Goal: Task Accomplishment & Management: Complete application form

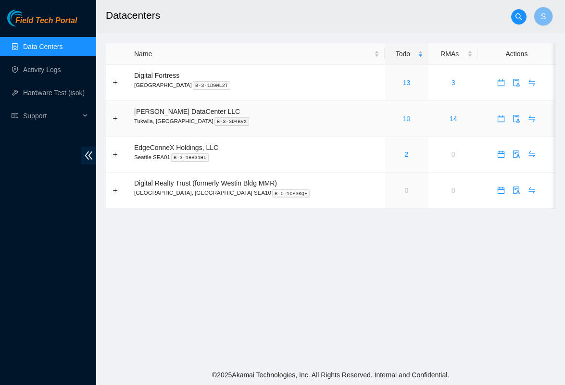
click at [403, 117] on link "10" at bounding box center [407, 119] width 8 height 8
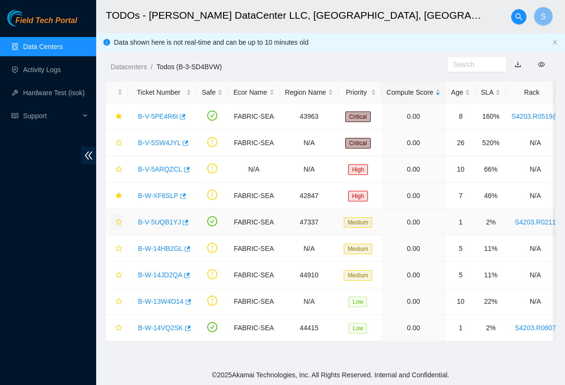
click at [121, 226] on span "star" at bounding box center [118, 223] width 7 height 8
click at [118, 323] on button "button" at bounding box center [117, 327] width 12 height 15
click at [162, 198] on link "B-W-XF6SLP" at bounding box center [158, 196] width 40 height 8
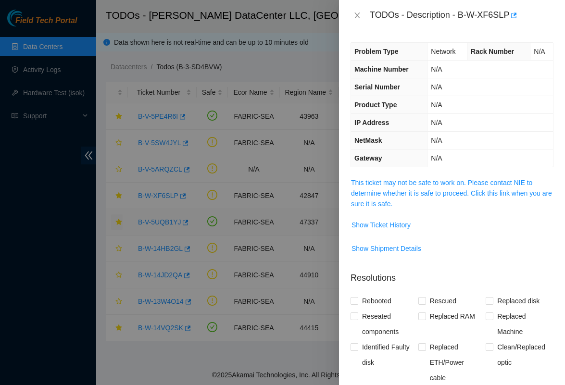
click at [426, 207] on span "This ticket may not be safe to work on. Please contact NIE to determine whether…" at bounding box center [452, 193] width 202 height 32
click at [426, 201] on span "This ticket may not be safe to work on. Please contact NIE to determine whether…" at bounding box center [452, 193] width 202 height 32
click at [426, 191] on link "This ticket may not be safe to work on. Please contact NIE to determine whether…" at bounding box center [451, 193] width 201 height 29
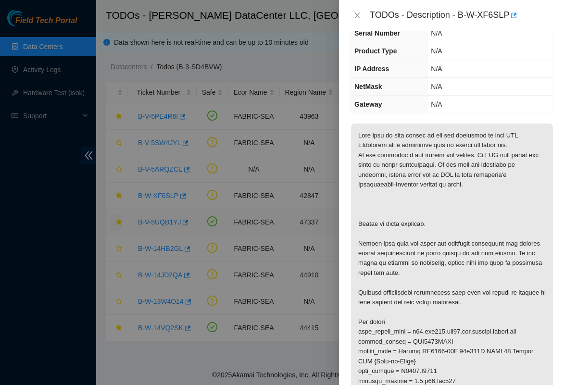
scroll to position [61, 0]
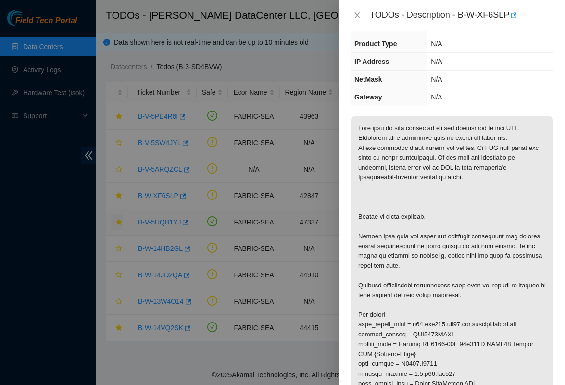
click at [357, 22] on div "TODOs - Description - B-W-XF6SLP" at bounding box center [451, 15] width 203 height 15
click at [356, 15] on icon "close" at bounding box center [357, 16] width 8 height 8
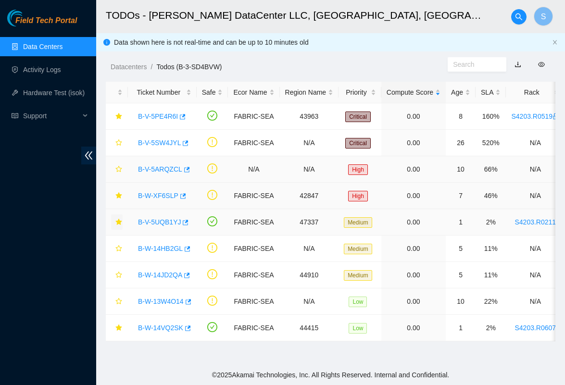
scroll to position [0, 0]
click at [171, 218] on link "B-V-5UQB1YJ" at bounding box center [159, 222] width 43 height 8
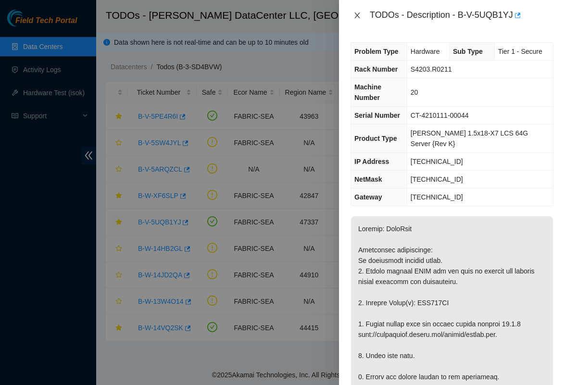
click at [357, 15] on icon "close" at bounding box center [356, 15] width 5 height 6
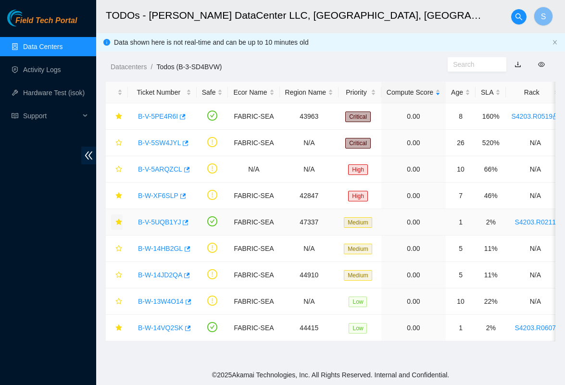
click at [172, 221] on link "B-V-5UQB1YJ" at bounding box center [159, 222] width 43 height 8
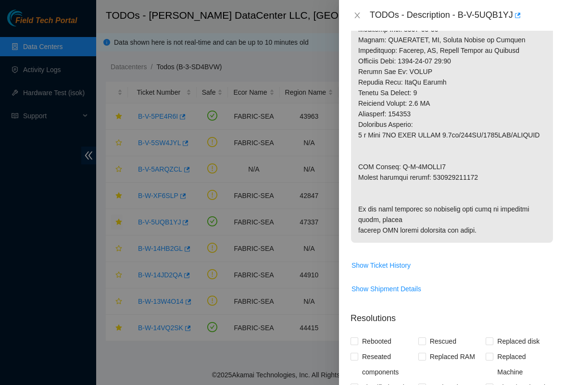
scroll to position [508, 0]
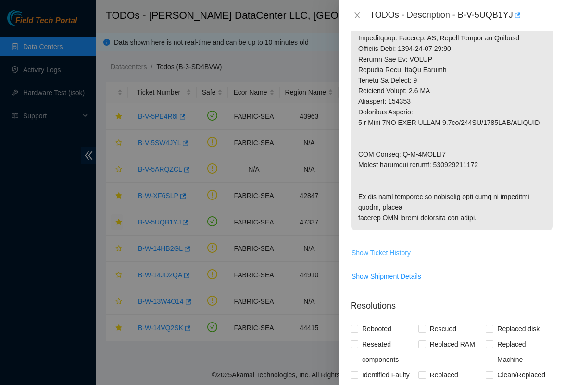
click at [372, 258] on span "Show Ticket History" at bounding box center [380, 252] width 59 height 11
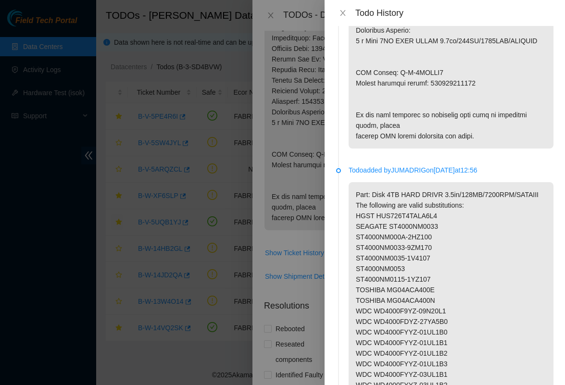
scroll to position [428, 0]
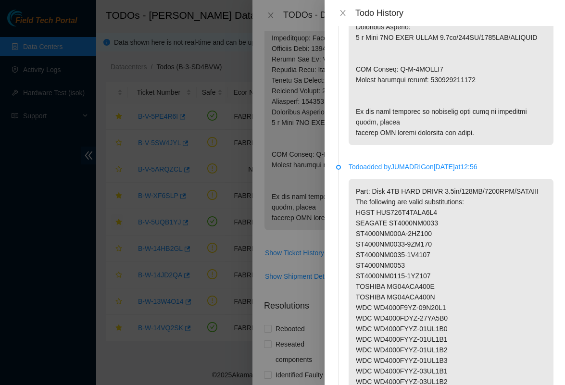
click at [351, 12] on div "Todo History" at bounding box center [444, 13] width 217 height 11
click at [347, 12] on button "Close" at bounding box center [342, 13] width 13 height 9
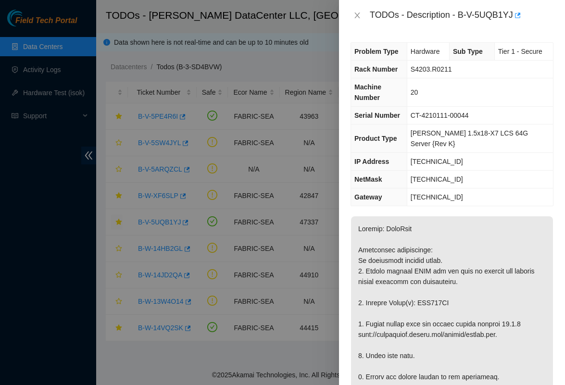
scroll to position [0, 0]
drag, startPoint x: 460, startPoint y: 12, endPoint x: 514, endPoint y: 24, distance: 55.5
click at [514, 24] on div "TODOs - Description - B-V-5UQB1YJ" at bounding box center [452, 15] width 226 height 31
copy div "B-V-5UQB1YJ"
click at [358, 16] on icon "close" at bounding box center [356, 15] width 5 height 6
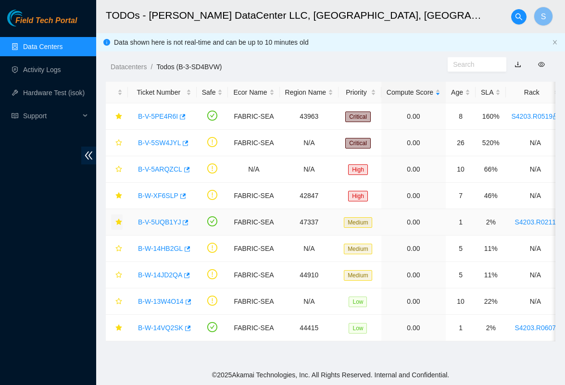
click at [170, 222] on link "B-V-5UQB1YJ" at bounding box center [159, 222] width 43 height 8
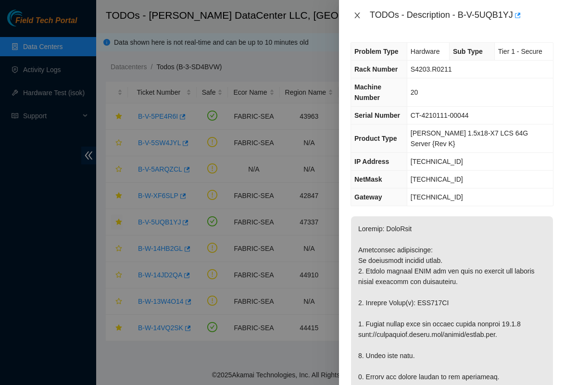
click at [356, 15] on icon "close" at bounding box center [357, 16] width 8 height 8
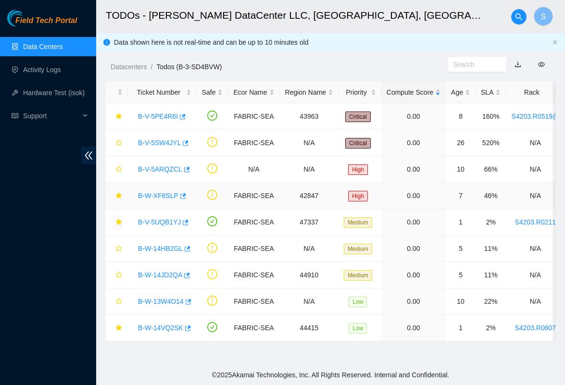
click at [155, 192] on link "B-W-XF6SLP" at bounding box center [158, 196] width 40 height 8
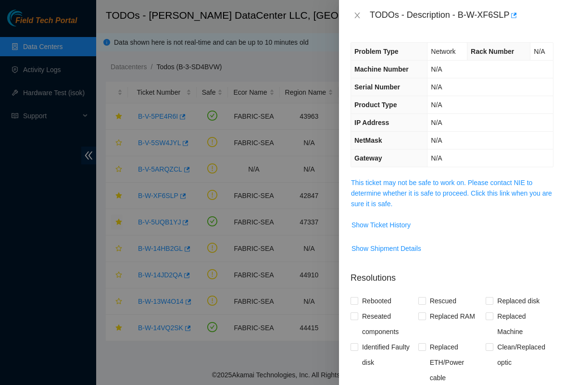
click at [407, 173] on div "Problem Type Network Rack Number N/A Machine Number N/A Serial Number N/A Produ…" at bounding box center [452, 208] width 226 height 354
click at [405, 183] on link "This ticket may not be safe to work on. Please contact NIE to determine whether…" at bounding box center [451, 193] width 201 height 29
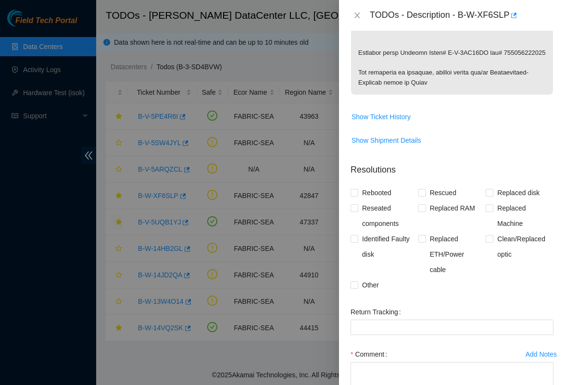
scroll to position [448, 0]
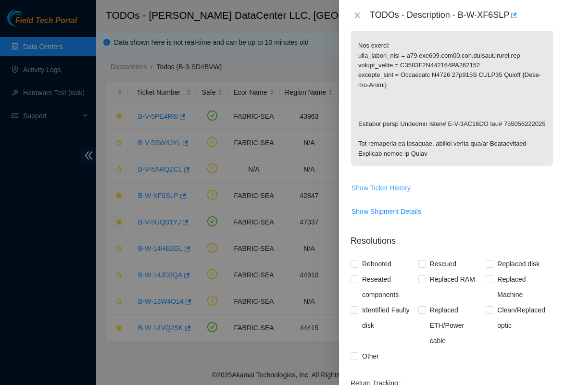
click at [390, 187] on span "Show Ticket History" at bounding box center [380, 188] width 59 height 11
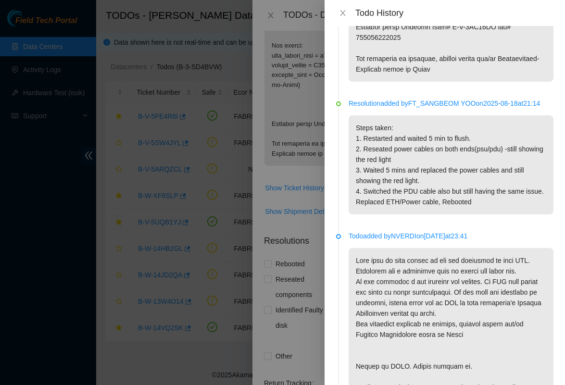
scroll to position [447, 0]
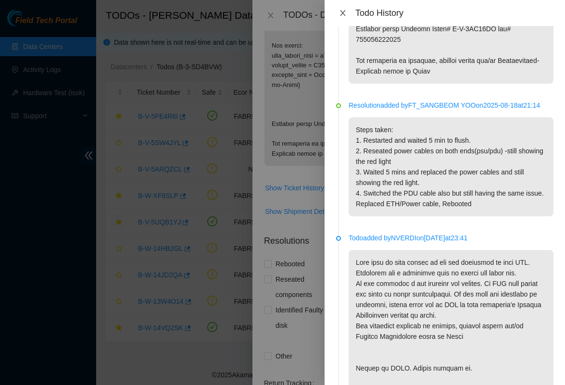
click at [344, 9] on icon "close" at bounding box center [343, 13] width 8 height 8
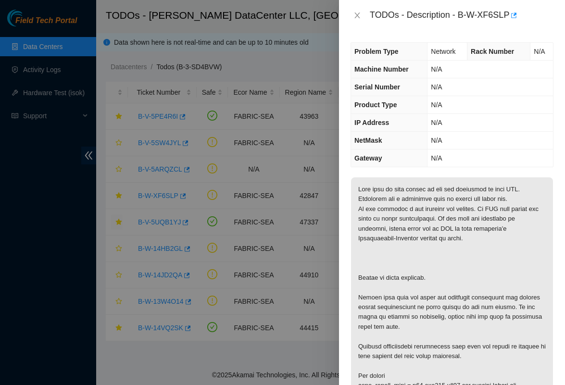
scroll to position [0, 0]
click at [356, 16] on icon "close" at bounding box center [357, 16] width 8 height 8
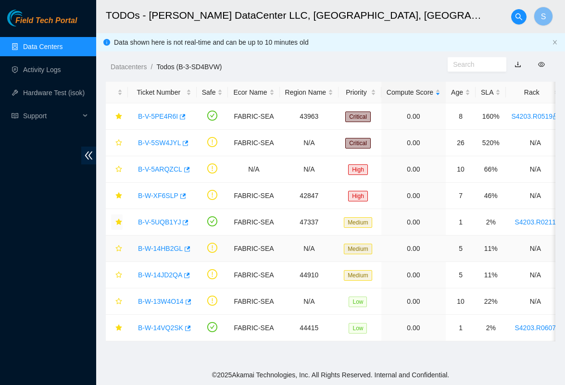
click at [162, 252] on link "B-W-14HB2GL" at bounding box center [160, 249] width 45 height 8
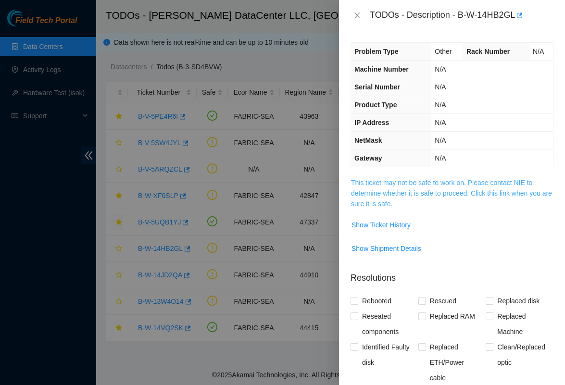
click at [412, 182] on link "This ticket may not be safe to work on. Please contact NIE to determine whether…" at bounding box center [451, 193] width 201 height 29
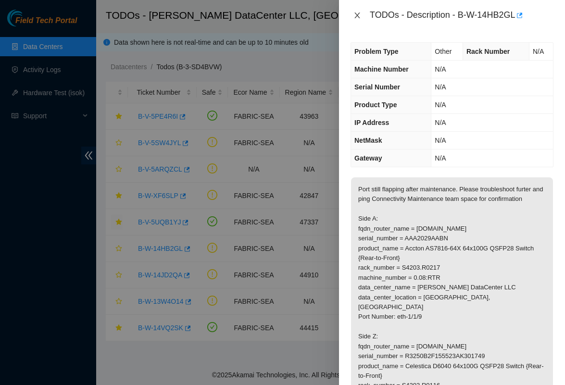
click at [352, 13] on button "Close" at bounding box center [356, 15] width 13 height 9
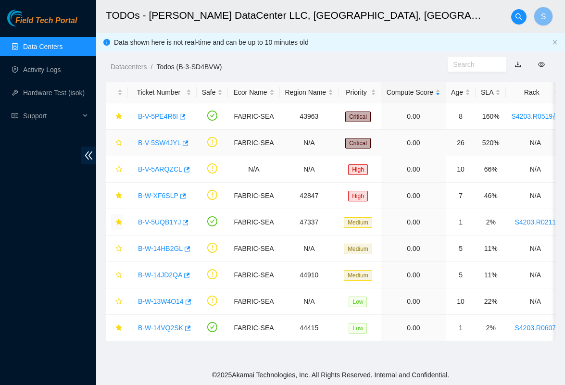
click at [175, 141] on link "B-V-5SW4JYL" at bounding box center [159, 143] width 43 height 8
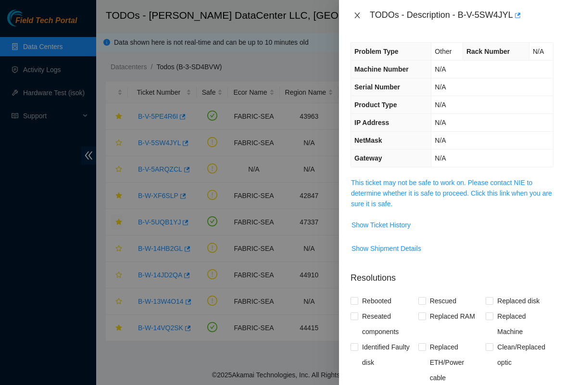
click at [354, 20] on button "Close" at bounding box center [356, 15] width 13 height 9
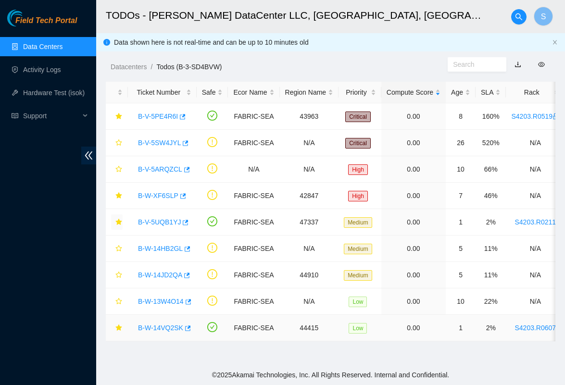
click at [168, 326] on link "B-W-14VQ2SK" at bounding box center [160, 328] width 45 height 8
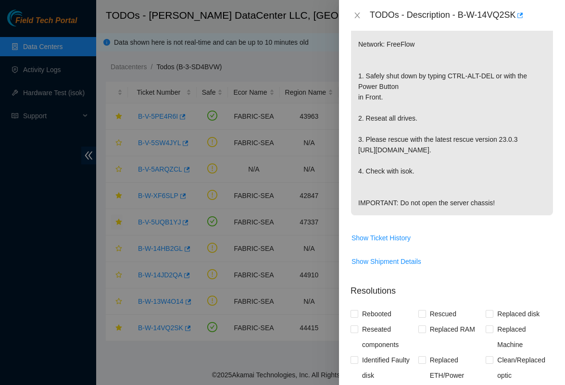
scroll to position [243, 0]
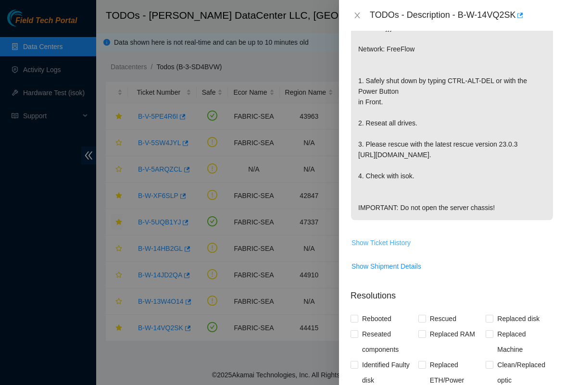
click at [375, 240] on span "Show Ticket History" at bounding box center [380, 242] width 59 height 11
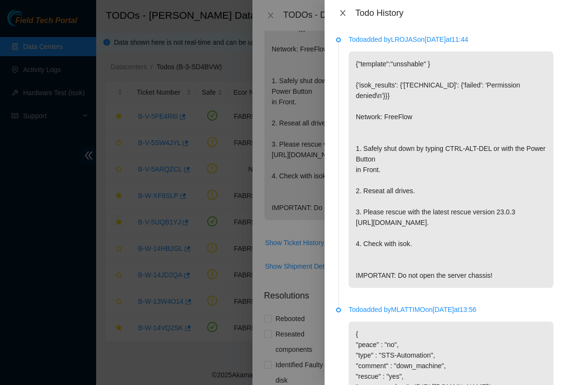
click at [339, 9] on button "Close" at bounding box center [342, 13] width 13 height 9
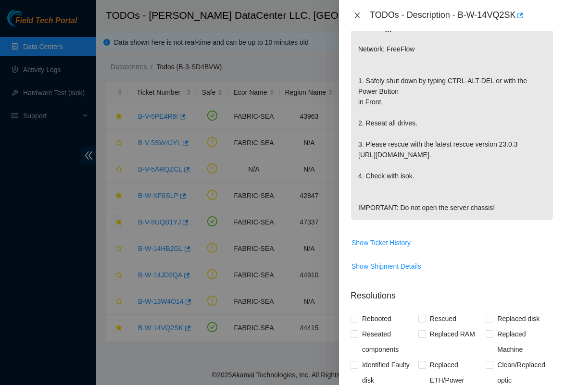
click at [350, 11] on button "Close" at bounding box center [356, 15] width 13 height 9
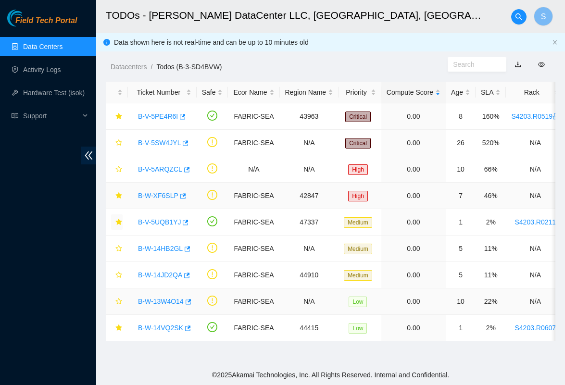
scroll to position [0, 0]
click at [166, 194] on link "B-W-XF6SLP" at bounding box center [158, 196] width 40 height 8
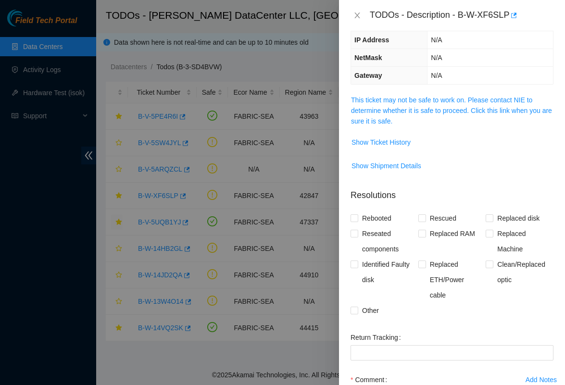
scroll to position [80, 0]
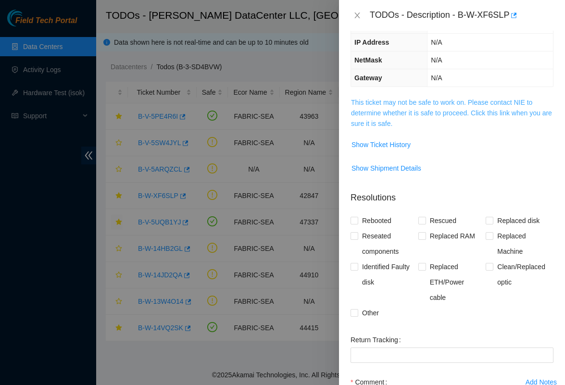
click at [408, 114] on link "This ticket may not be safe to work on. Please contact NIE to determine whether…" at bounding box center [451, 113] width 201 height 29
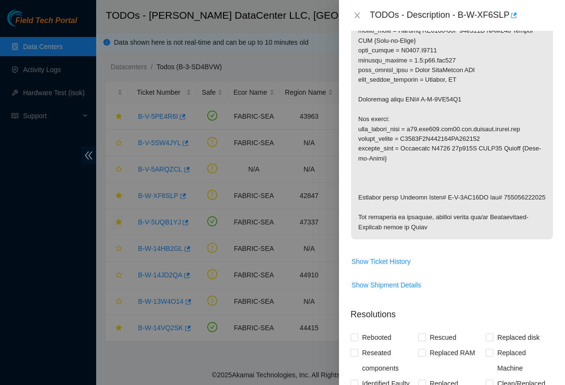
scroll to position [395, 0]
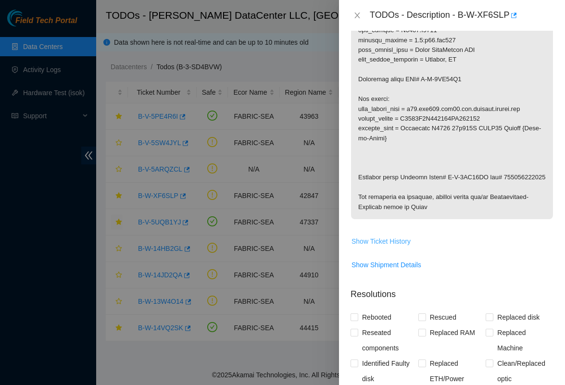
click at [385, 247] on span "Show Ticket History" at bounding box center [380, 241] width 59 height 11
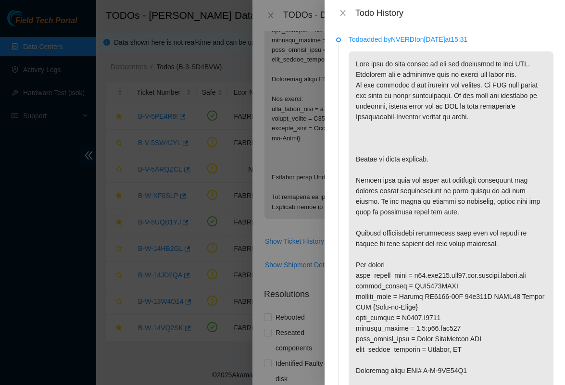
click at [287, 131] on div at bounding box center [282, 192] width 565 height 385
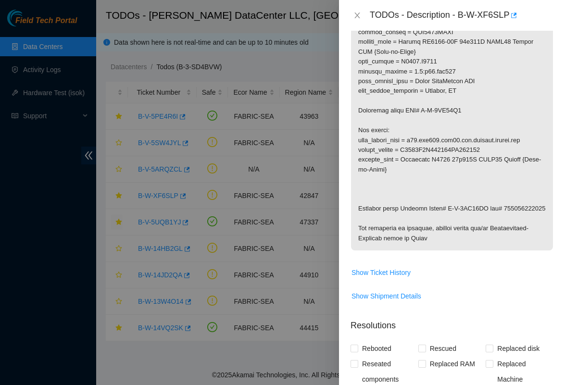
scroll to position [364, 0]
click at [380, 272] on span "Show Ticket History" at bounding box center [380, 271] width 59 height 11
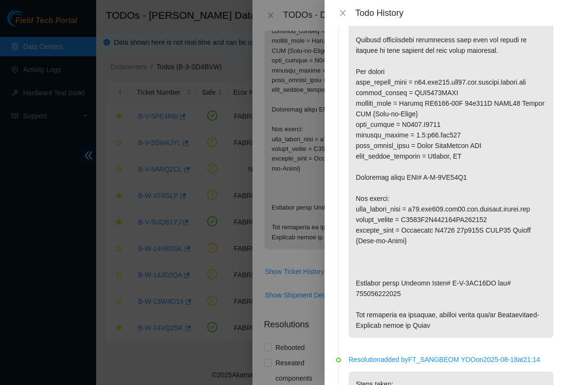
scroll to position [184, 0]
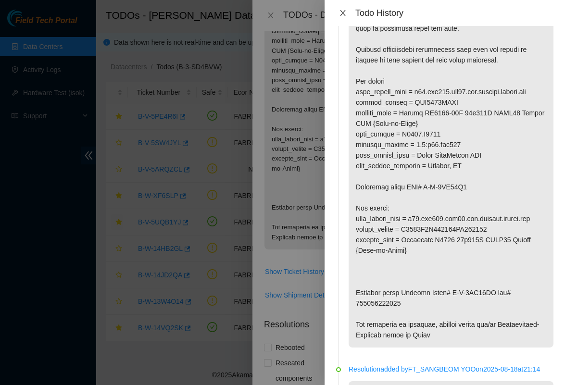
click at [341, 10] on icon "close" at bounding box center [343, 13] width 8 height 8
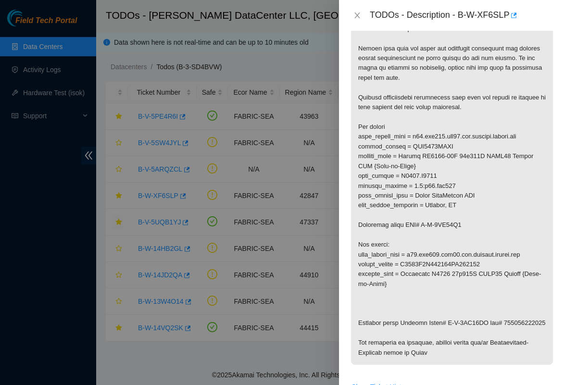
scroll to position [255, 0]
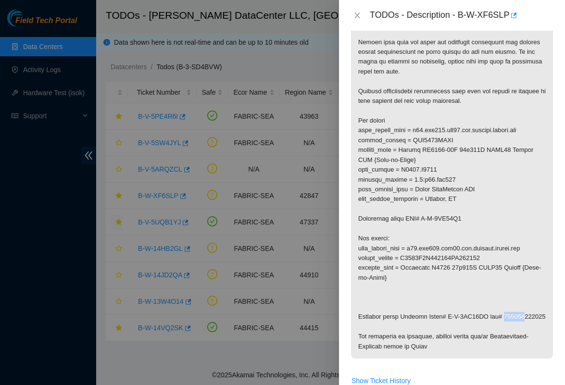
drag, startPoint x: 358, startPoint y: 320, endPoint x: 383, endPoint y: 321, distance: 25.5
click at [383, 321] on p at bounding box center [452, 140] width 202 height 436
drag, startPoint x: 391, startPoint y: 316, endPoint x: 407, endPoint y: 317, distance: 15.9
click at [407, 317] on p at bounding box center [452, 140] width 202 height 436
click at [358, 13] on icon "close" at bounding box center [357, 16] width 8 height 8
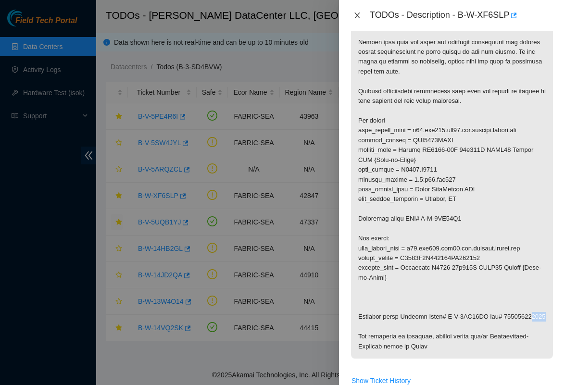
scroll to position [167, 0]
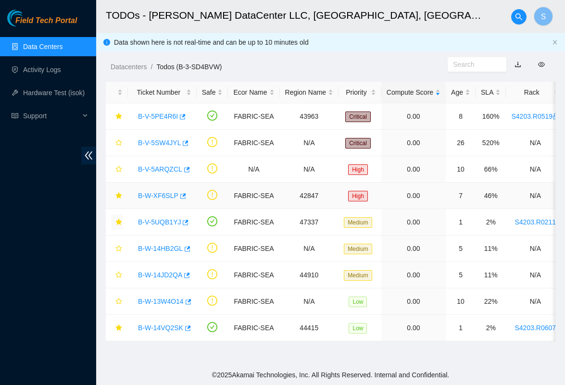
click at [173, 194] on link "B-W-XF6SLP" at bounding box center [158, 196] width 40 height 8
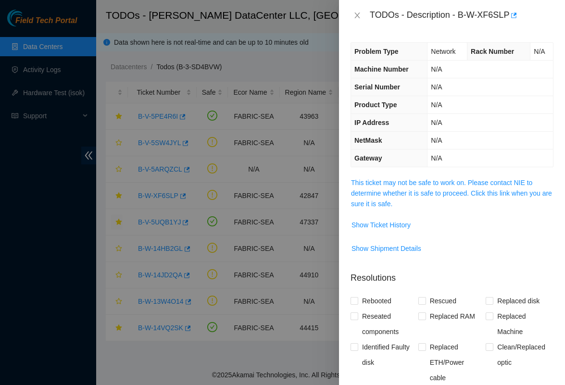
scroll to position [0, 0]
click at [408, 184] on link "This ticket may not be safe to work on. Please contact NIE to determine whether…" at bounding box center [451, 193] width 201 height 29
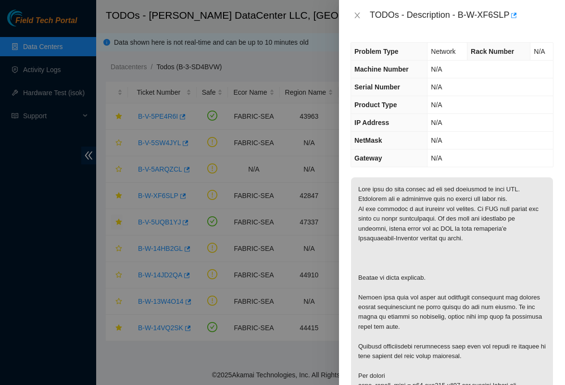
click at [185, 226] on div at bounding box center [282, 192] width 565 height 385
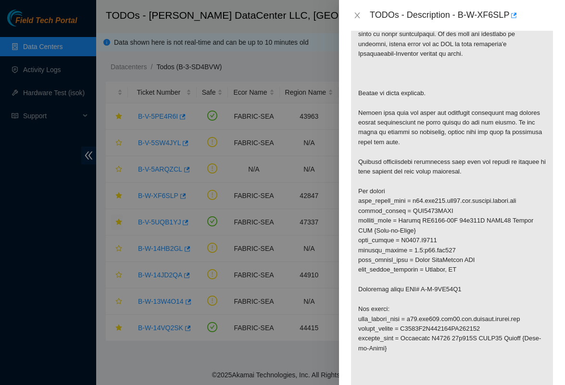
scroll to position [194, 0]
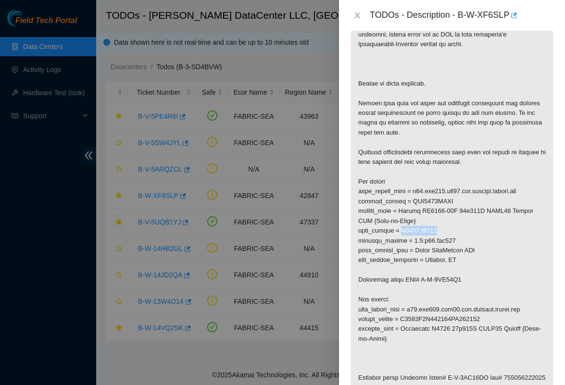
drag, startPoint x: 448, startPoint y: 225, endPoint x: 405, endPoint y: 227, distance: 42.8
click at [405, 227] on p at bounding box center [452, 201] width 202 height 436
copy p "S4203.R0515"
click at [286, 236] on div at bounding box center [282, 192] width 565 height 385
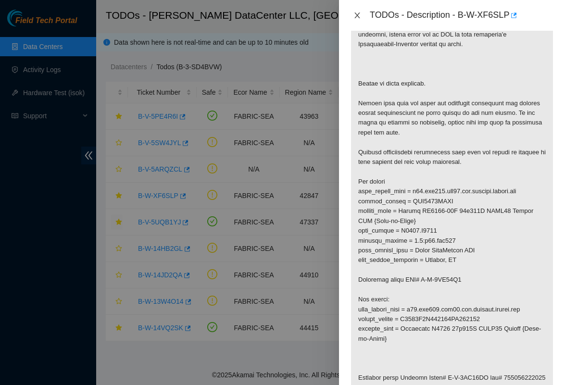
click at [358, 14] on icon "close" at bounding box center [356, 15] width 5 height 6
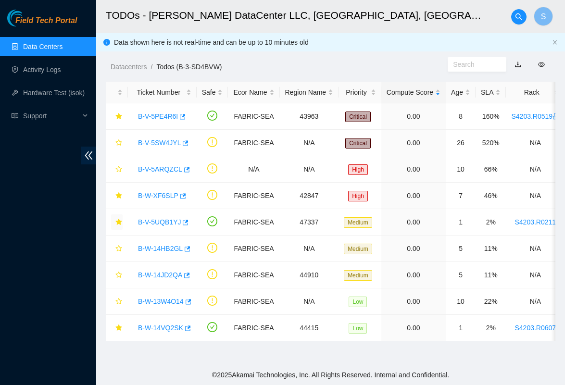
scroll to position [167, 0]
click at [41, 69] on link "Activity Logs" at bounding box center [42, 70] width 38 height 8
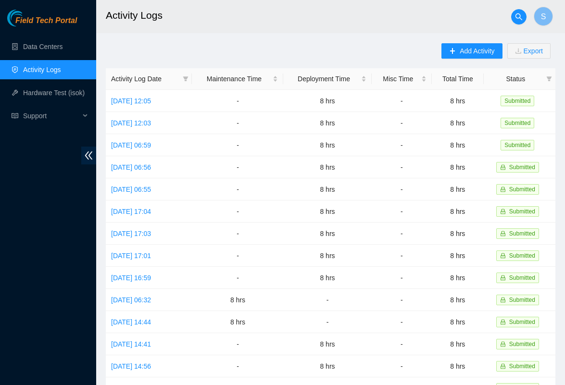
click at [59, 33] on div "Field Tech Portal Data Centers Activity Logs Hardware Test (isok) Support" at bounding box center [48, 197] width 96 height 375
click at [59, 45] on link "Data Centers" at bounding box center [42, 47] width 39 height 8
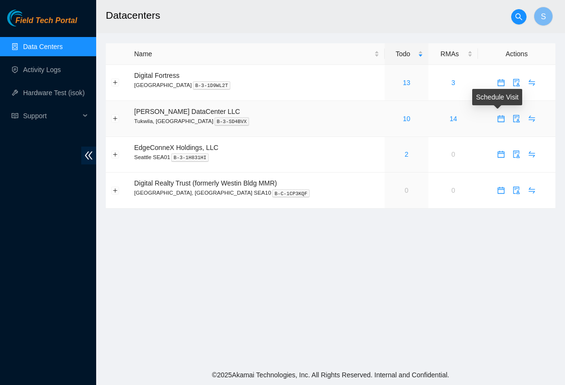
click at [497, 119] on icon "calendar" at bounding box center [501, 119] width 8 height 8
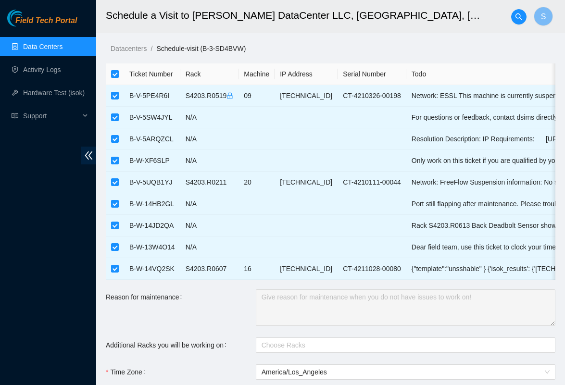
click at [116, 72] on input "checkbox" at bounding box center [115, 74] width 8 height 8
checkbox input "false"
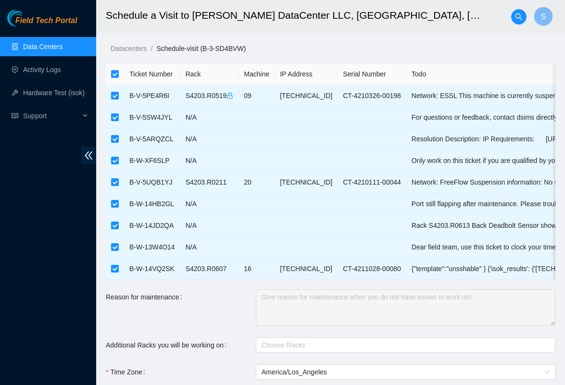
checkbox input "false"
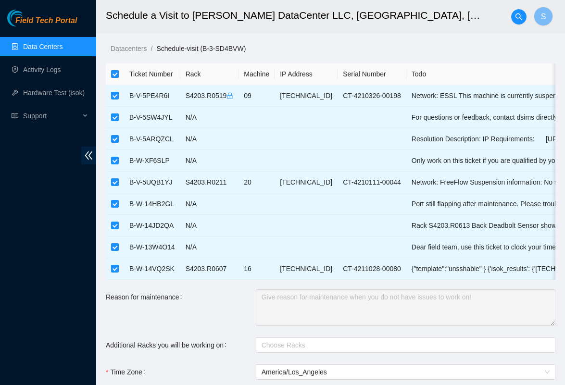
checkbox input "false"
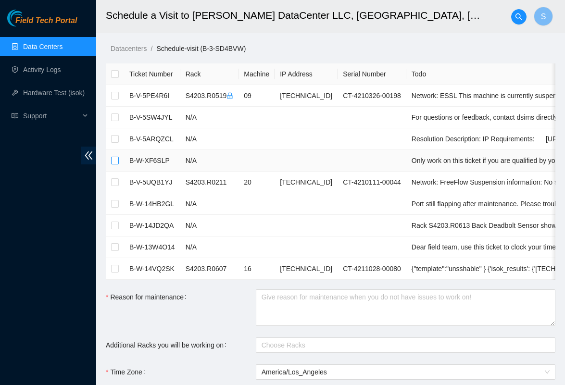
click at [117, 161] on input "checkbox" at bounding box center [115, 161] width 8 height 8
checkbox input "true"
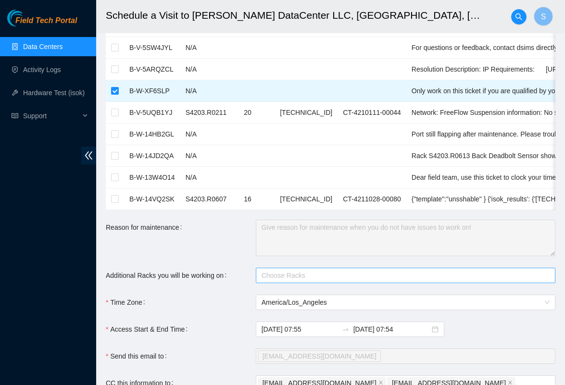
scroll to position [70, 0]
click at [314, 278] on div at bounding box center [400, 275] width 285 height 12
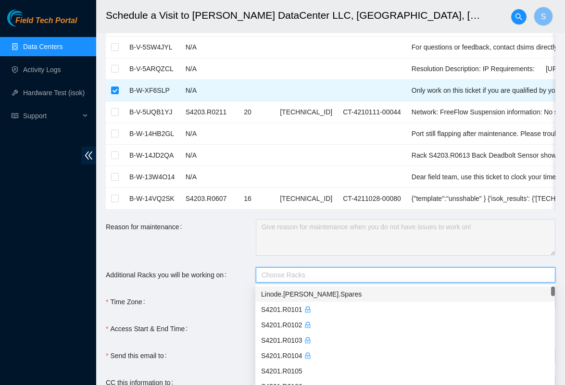
paste input "S4203.R0515"
type input "S4203.R0515"
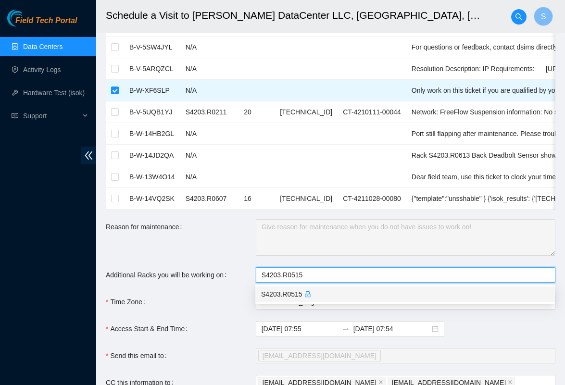
click at [310, 297] on icon "lock" at bounding box center [307, 294] width 5 height 6
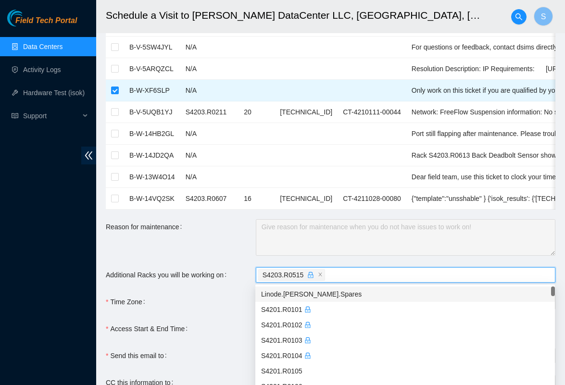
click at [230, 273] on label "Additional Racks you will be working on" at bounding box center [168, 274] width 124 height 15
click at [327, 273] on input "Additional Racks you will be working on" at bounding box center [328, 275] width 2 height 12
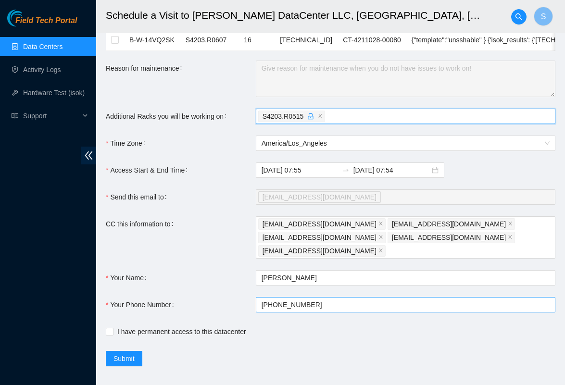
scroll to position [228, 0]
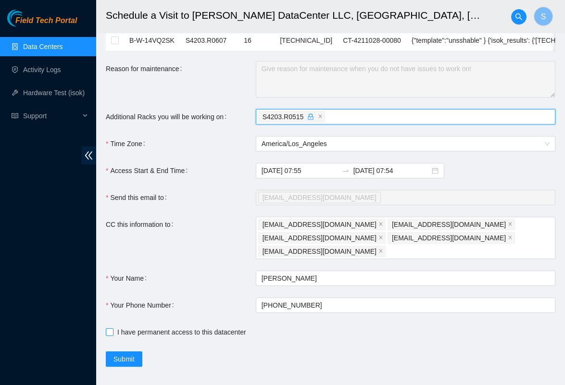
click at [163, 327] on span "I have permanent access to this datacenter" at bounding box center [181, 332] width 136 height 11
click at [112, 328] on input "I have permanent access to this datacenter" at bounding box center [109, 331] width 7 height 7
checkbox input "true"
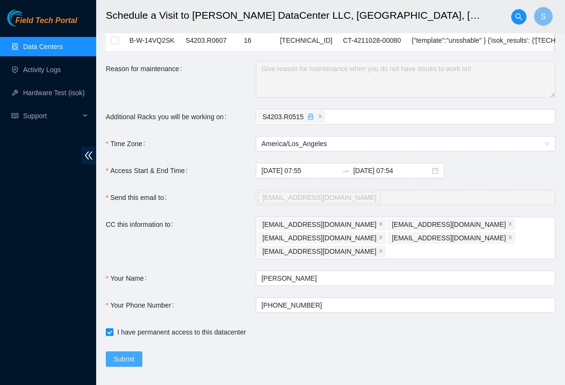
click at [124, 354] on span "Submit" at bounding box center [123, 359] width 21 height 11
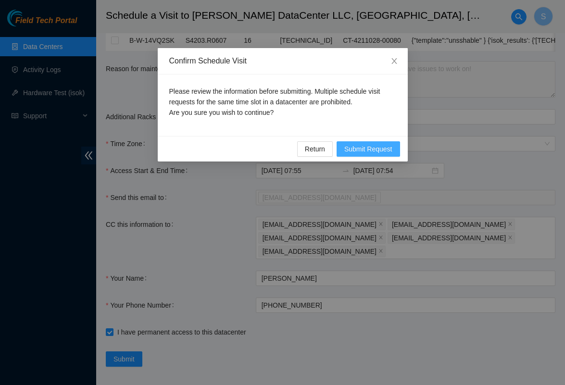
click at [360, 145] on span "Submit Request" at bounding box center [368, 149] width 48 height 11
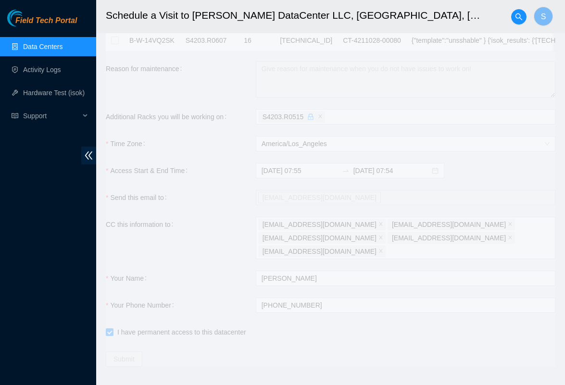
type input "[DATE] 07:56"
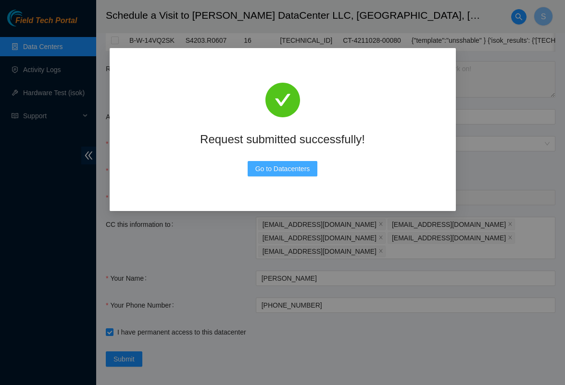
click at [271, 171] on span "Go to Datacenters" at bounding box center [282, 168] width 55 height 11
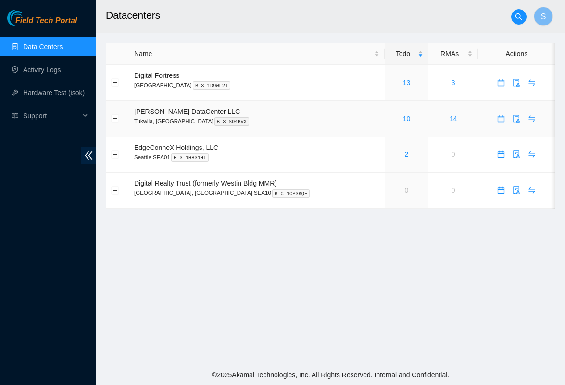
click at [391, 113] on div "10" at bounding box center [407, 118] width 34 height 11
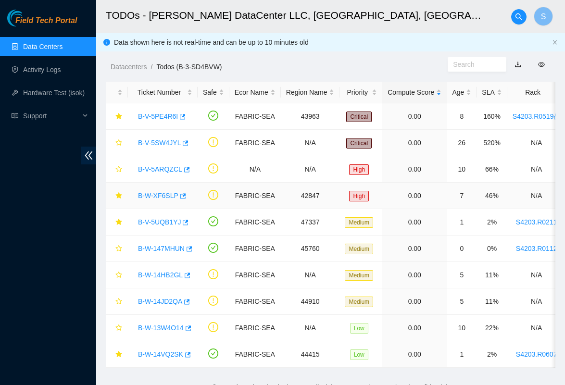
click at [170, 197] on link "B-W-XF6SLP" at bounding box center [158, 196] width 40 height 8
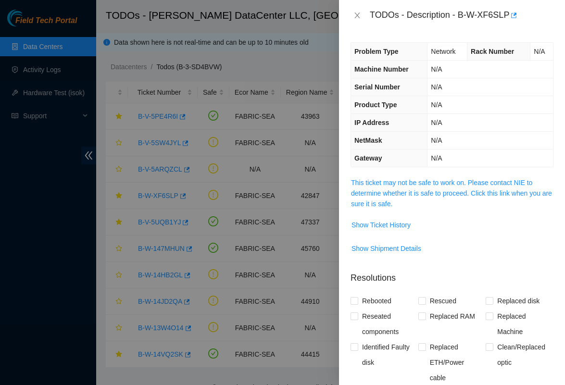
click at [198, 206] on div at bounding box center [282, 192] width 565 height 385
click at [356, 13] on icon "close" at bounding box center [357, 16] width 8 height 8
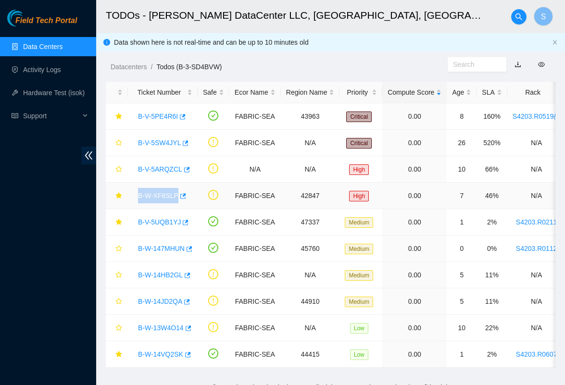
drag, startPoint x: 133, startPoint y: 194, endPoint x: 178, endPoint y: 194, distance: 45.2
click at [178, 194] on div "B-W-XF6SLP" at bounding box center [162, 195] width 59 height 15
copy link "B-W-XF6SLP"
click at [168, 276] on link "B-W-14HB2GL" at bounding box center [160, 275] width 45 height 8
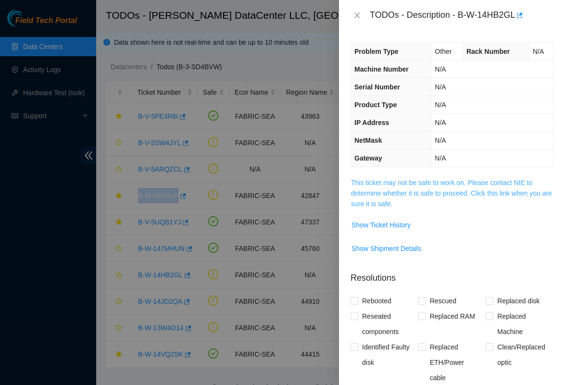
click at [381, 194] on link "This ticket may not be safe to work on. Please contact NIE to determine whether…" at bounding box center [451, 193] width 201 height 29
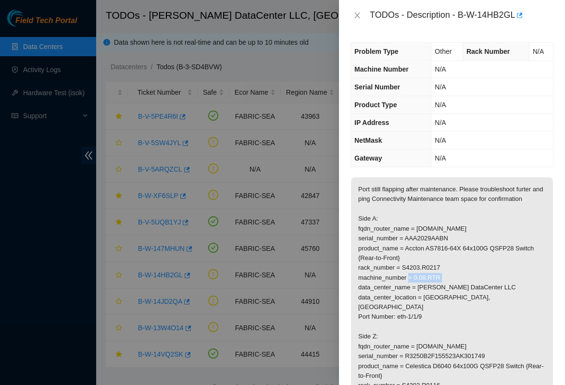
drag, startPoint x: 404, startPoint y: 276, endPoint x: 446, endPoint y: 274, distance: 42.8
click at [446, 274] on p "Port still flapping after maintenance. Please troubleshoot furter and ping Conn…" at bounding box center [452, 312] width 202 height 270
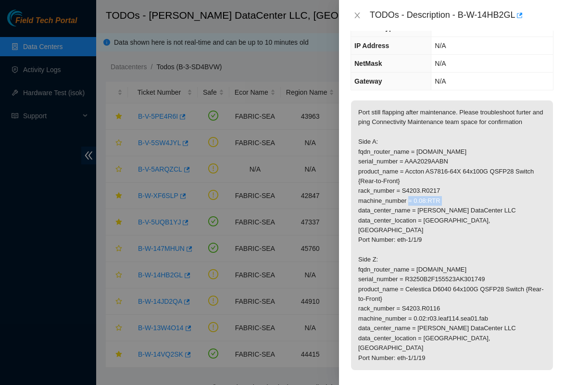
scroll to position [84, 0]
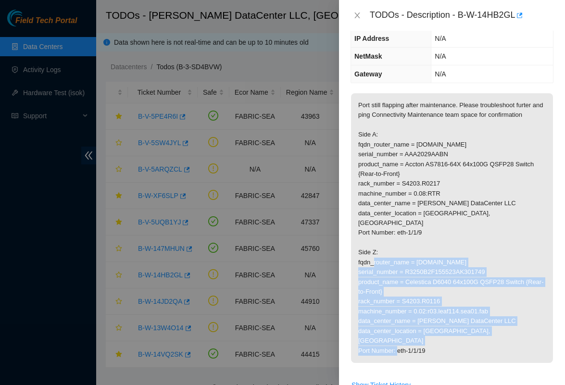
drag, startPoint x: 389, startPoint y: 258, endPoint x: 504, endPoint y: 335, distance: 138.5
click at [504, 335] on p "Port still flapping after maintenance. Please troubleshoot furter and ping Conn…" at bounding box center [452, 228] width 202 height 270
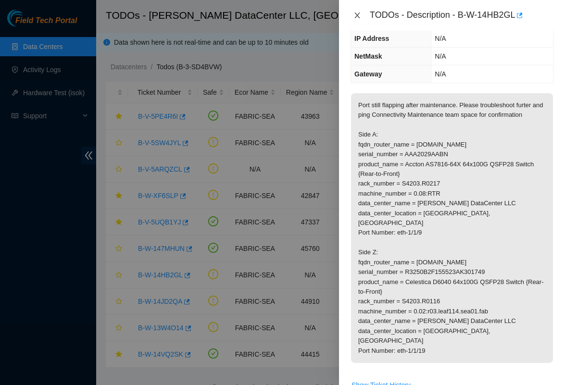
click at [358, 14] on icon "close" at bounding box center [356, 15] width 5 height 6
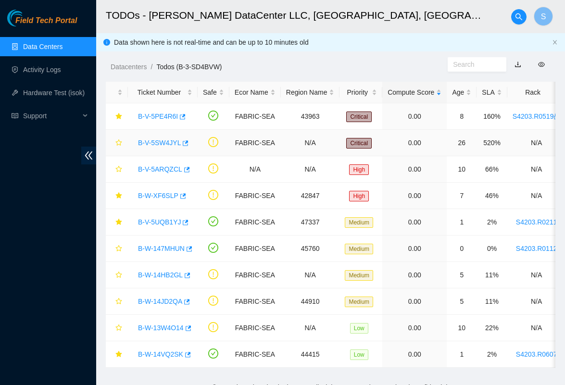
click at [175, 140] on link "B-V-5SW4JYL" at bounding box center [159, 143] width 43 height 8
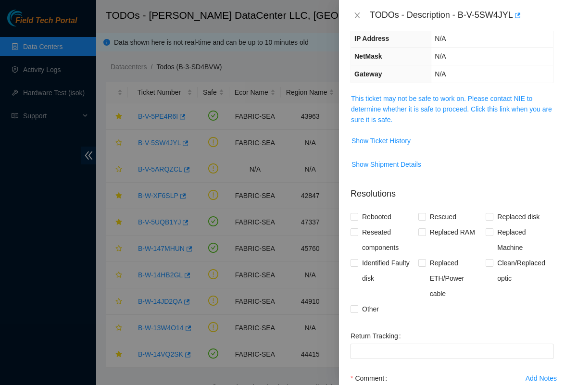
click at [376, 104] on span "This ticket may not be safe to work on. Please contact NIE to determine whether…" at bounding box center [452, 109] width 202 height 32
click at [379, 99] on link "This ticket may not be safe to work on. Please contact NIE to determine whether…" at bounding box center [451, 109] width 201 height 29
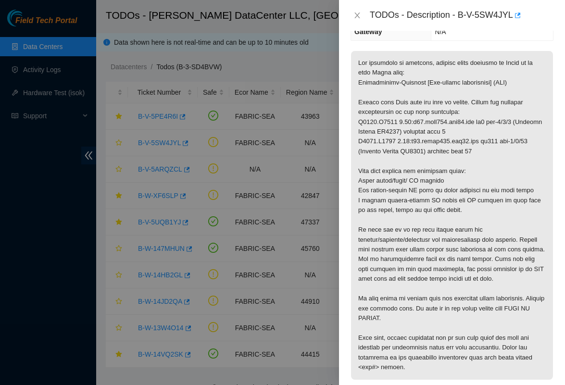
scroll to position [108, 0]
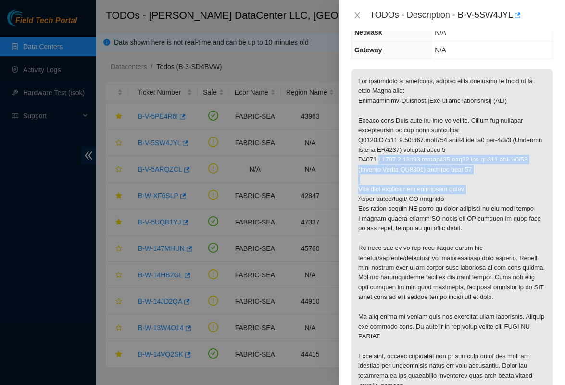
drag, startPoint x: 380, startPoint y: 160, endPoint x: 487, endPoint y: 191, distance: 111.3
click at [487, 191] on p at bounding box center [452, 233] width 202 height 329
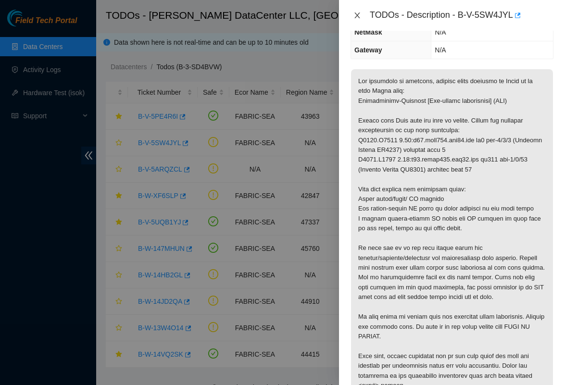
click at [357, 15] on icon "close" at bounding box center [356, 15] width 5 height 6
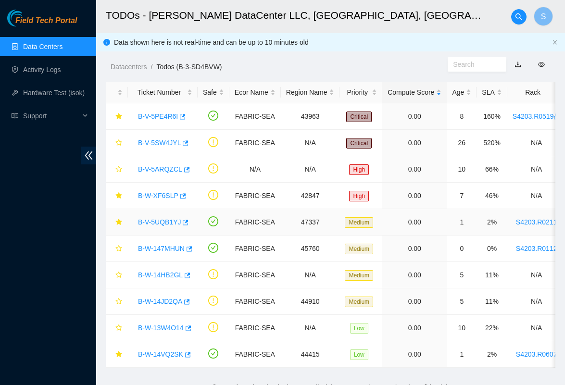
click at [170, 223] on link "B-V-5UQB1YJ" at bounding box center [159, 222] width 43 height 8
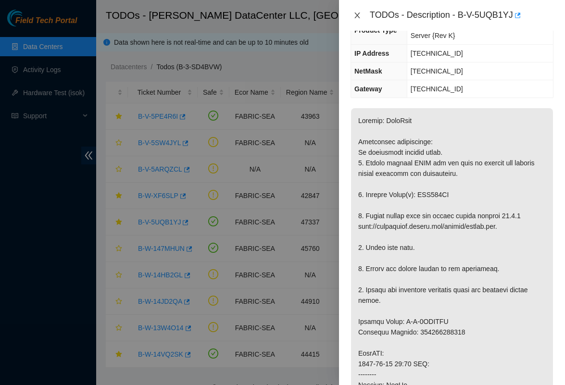
click at [356, 12] on icon "close" at bounding box center [357, 16] width 8 height 8
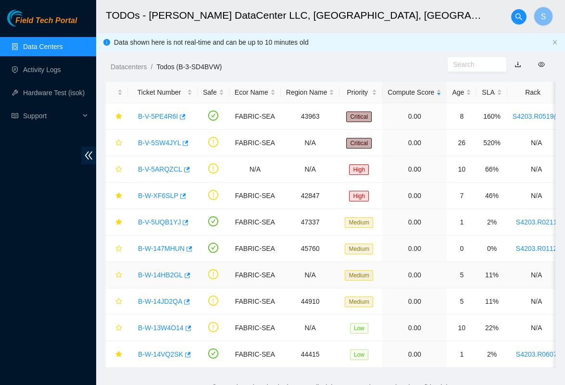
click at [178, 275] on link "B-W-14HB2GL" at bounding box center [160, 275] width 45 height 8
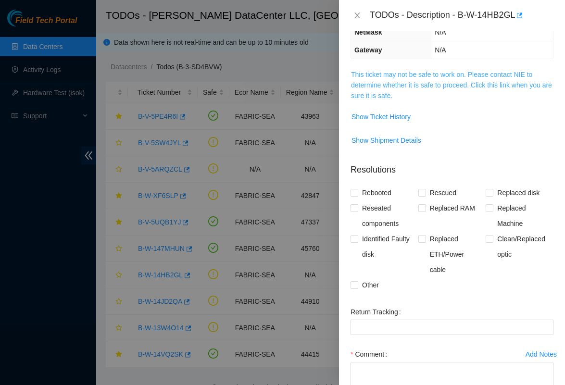
click at [384, 84] on link "This ticket may not be safe to work on. Please contact NIE to determine whether…" at bounding box center [451, 85] width 201 height 29
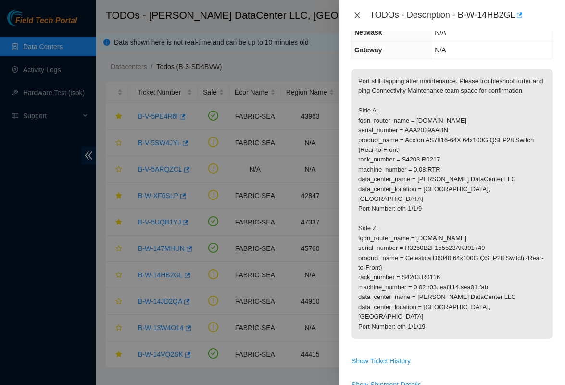
click at [357, 16] on icon "close" at bounding box center [356, 15] width 5 height 6
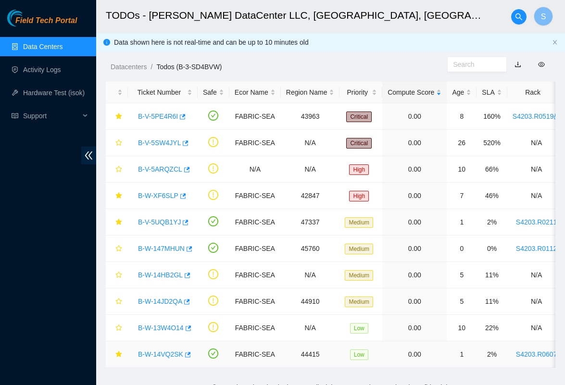
click at [161, 352] on link "B-W-14VQ2SK" at bounding box center [160, 354] width 45 height 8
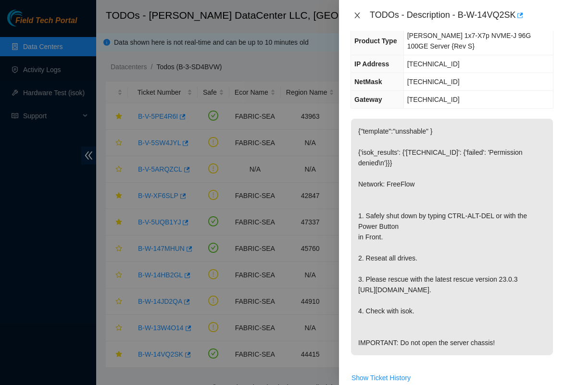
click at [357, 16] on icon "close" at bounding box center [357, 16] width 8 height 8
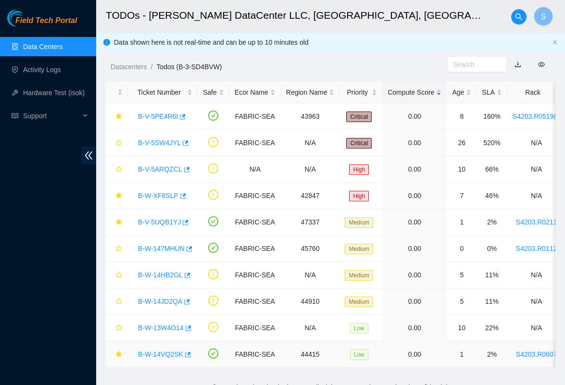
click at [166, 356] on link "B-W-14VQ2SK" at bounding box center [160, 354] width 45 height 8
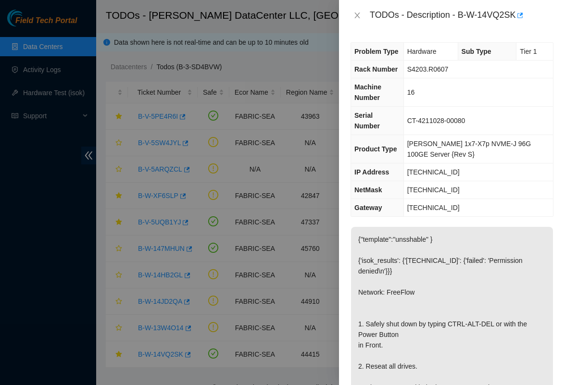
scroll to position [0, 0]
click at [357, 16] on icon "close" at bounding box center [357, 16] width 8 height 8
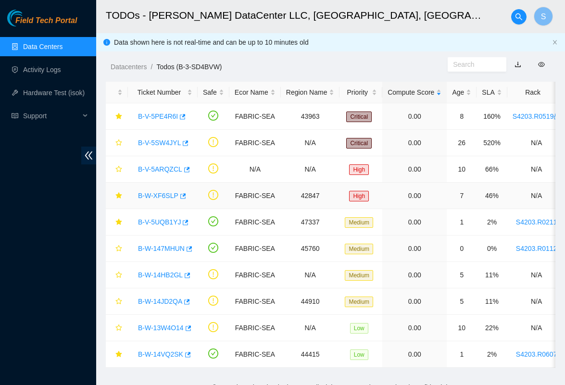
click at [164, 198] on link "B-W-XF6SLP" at bounding box center [158, 196] width 40 height 8
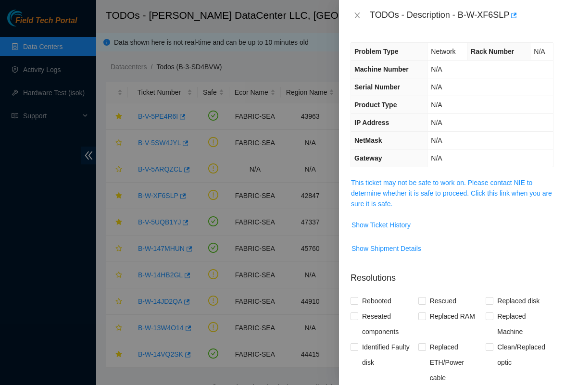
click at [148, 225] on div at bounding box center [282, 192] width 565 height 385
click at [355, 14] on icon "close" at bounding box center [357, 16] width 8 height 8
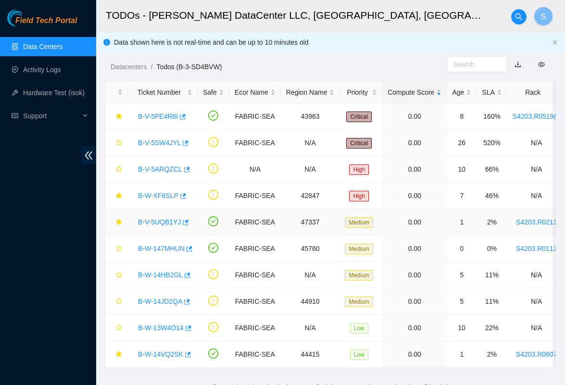
click at [158, 217] on div "B-V-5UQB1YJ" at bounding box center [162, 221] width 59 height 15
click at [158, 219] on link "B-V-5UQB1YJ" at bounding box center [159, 222] width 43 height 8
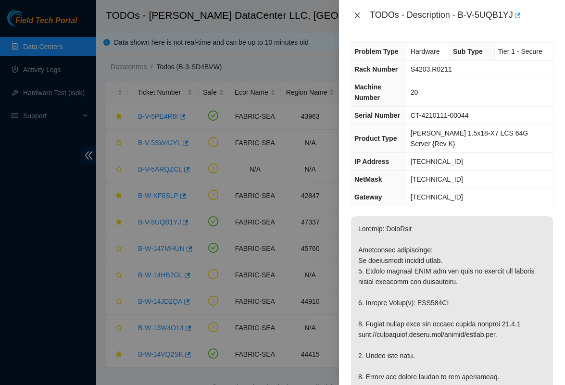
click at [358, 17] on icon "close" at bounding box center [356, 15] width 5 height 6
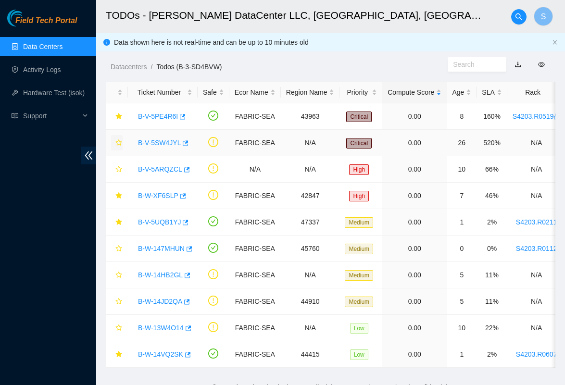
click at [120, 142] on icon "star" at bounding box center [118, 142] width 6 height 6
click at [159, 144] on link "B-V-5SW4JYL" at bounding box center [159, 143] width 43 height 8
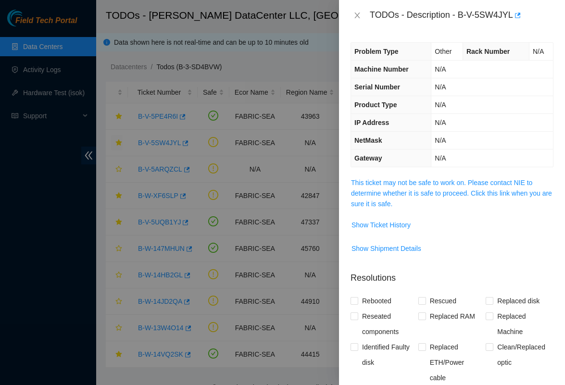
click at [404, 186] on span "This ticket may not be safe to work on. Please contact NIE to determine whether…" at bounding box center [452, 193] width 202 height 32
click at [406, 182] on link "This ticket may not be safe to work on. Please contact NIE to determine whether…" at bounding box center [451, 193] width 201 height 29
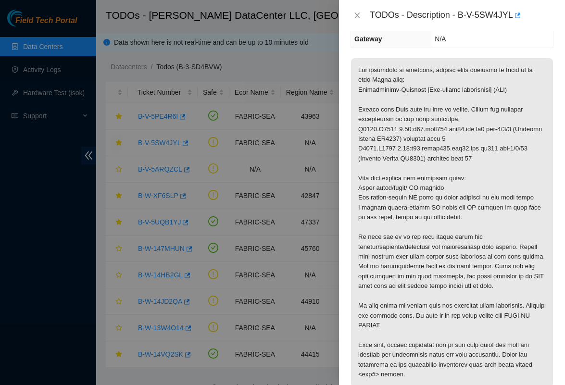
scroll to position [109, 0]
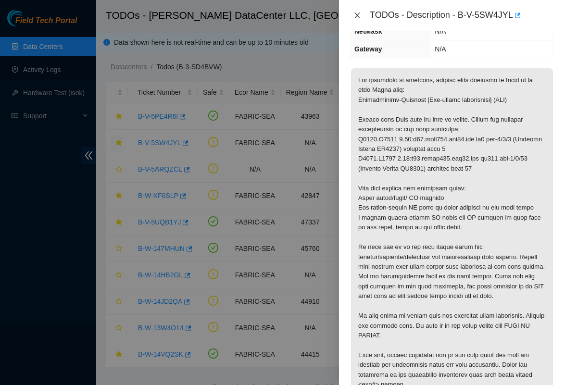
click at [360, 12] on icon "close" at bounding box center [357, 16] width 8 height 8
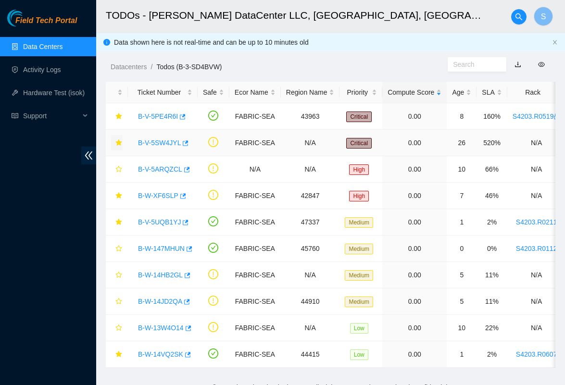
click at [119, 142] on icon "star" at bounding box center [118, 142] width 6 height 6
click at [119, 276] on icon "star" at bounding box center [118, 275] width 7 height 7
click at [162, 276] on link "B-W-14HB2GL" at bounding box center [160, 275] width 45 height 8
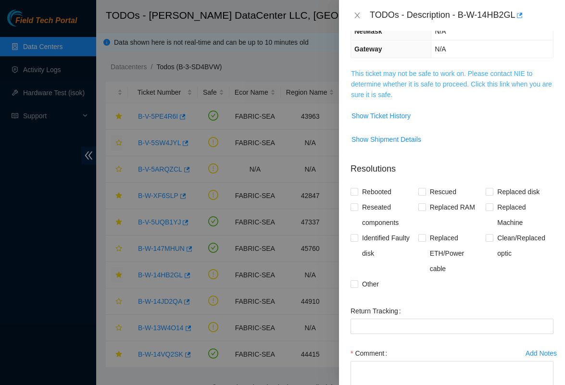
click at [413, 83] on link "This ticket may not be safe to work on. Please contact NIE to determine whether…" at bounding box center [451, 84] width 201 height 29
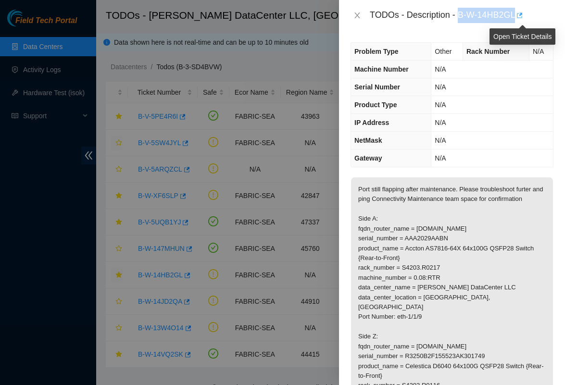
drag, startPoint x: 462, startPoint y: 14, endPoint x: 520, endPoint y: 15, distance: 58.2
click at [520, 15] on div "TODOs - Description - B-W-14HB2GL" at bounding box center [462, 15] width 184 height 15
click at [460, 19] on div "TODOs - Description - B-W-14HB2GL" at bounding box center [462, 15] width 184 height 15
drag, startPoint x: 460, startPoint y: 19, endPoint x: 519, endPoint y: 13, distance: 59.4
click at [519, 13] on div "TODOs - Description - B-W-14HB2GL" at bounding box center [462, 15] width 184 height 15
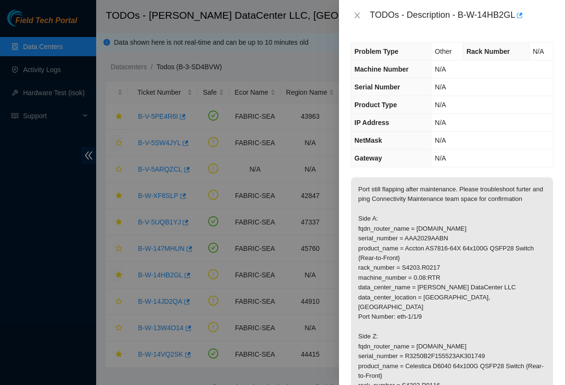
click at [463, 88] on td "N/A" at bounding box center [492, 87] width 122 height 18
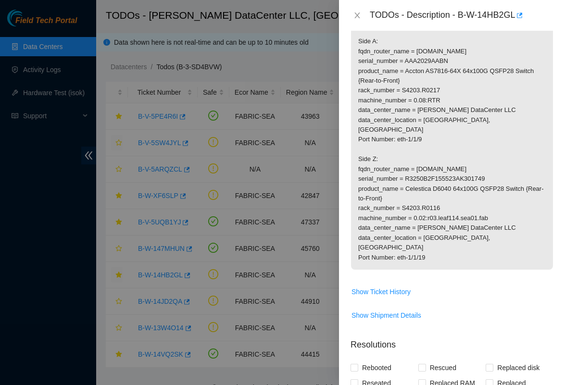
scroll to position [180, 0]
